Goal: Information Seeking & Learning: Learn about a topic

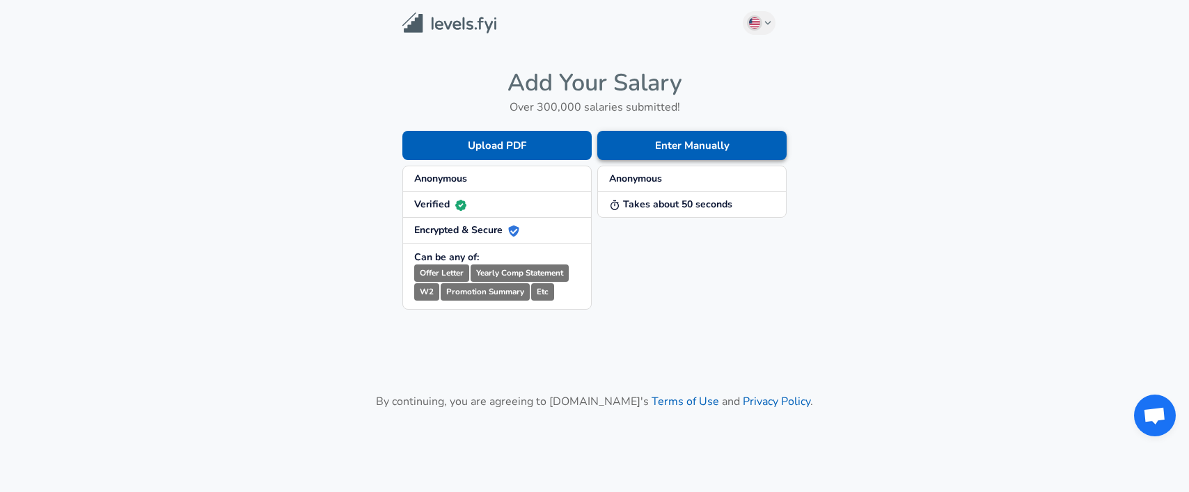
click at [660, 149] on button "Enter Manually" at bounding box center [691, 145] width 189 height 29
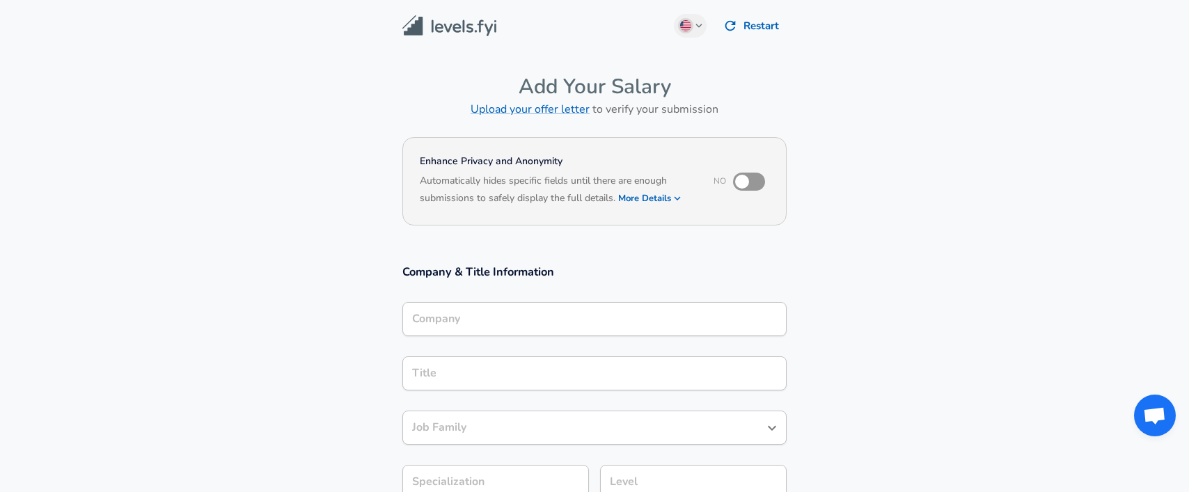
click at [428, 320] on input "Company" at bounding box center [595, 319] width 372 height 22
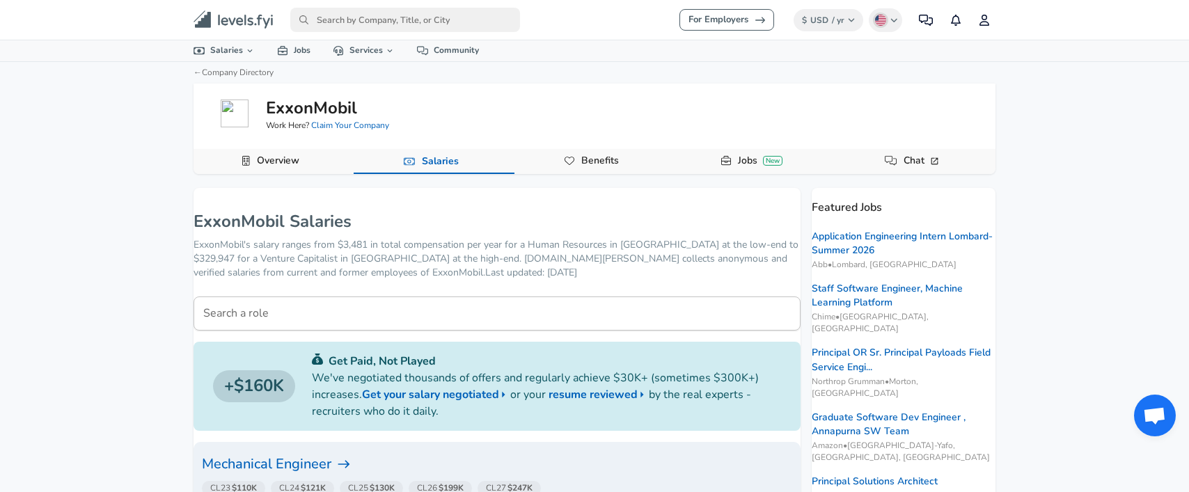
click at [329, 159] on button "Overview" at bounding box center [274, 161] width 160 height 25
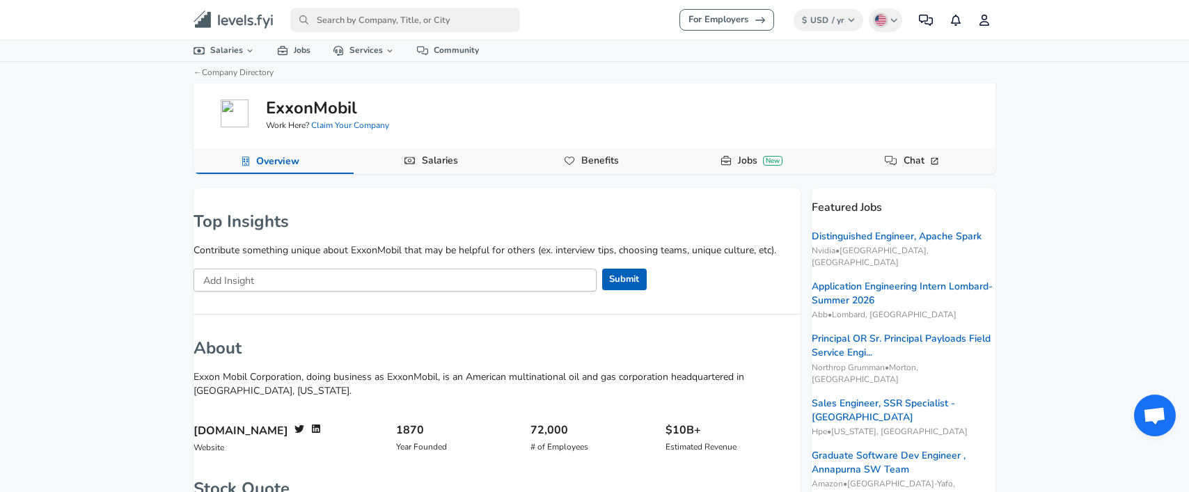
click at [751, 161] on link "Jobs New" at bounding box center [760, 161] width 56 height 24
